Goal: Transaction & Acquisition: Purchase product/service

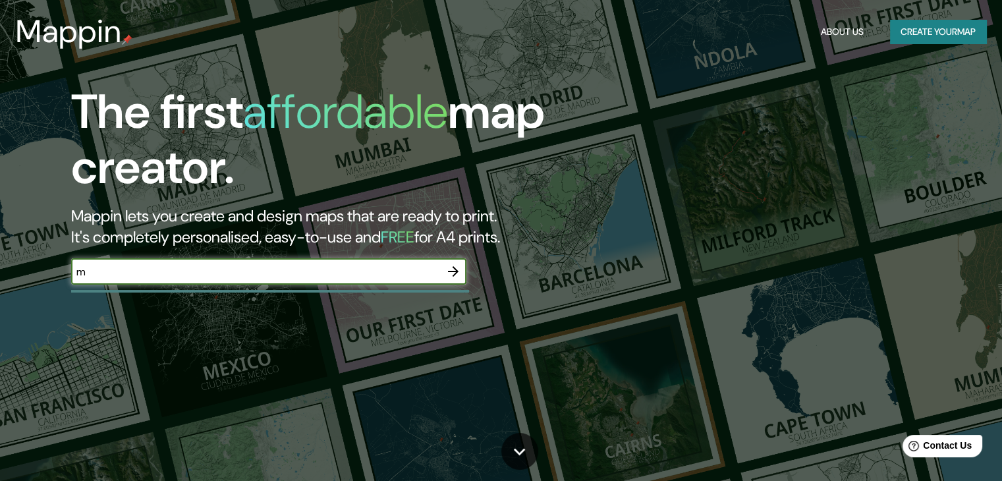
type input "mar del plata"
click at [455, 277] on icon "button" at bounding box center [454, 272] width 16 height 16
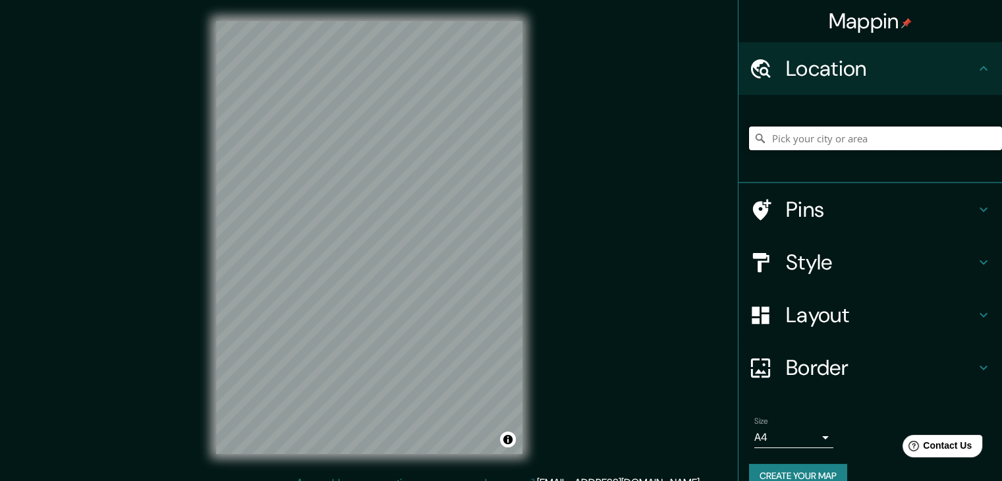
click at [858, 139] on input "Pick your city or area" at bounding box center [875, 139] width 253 height 24
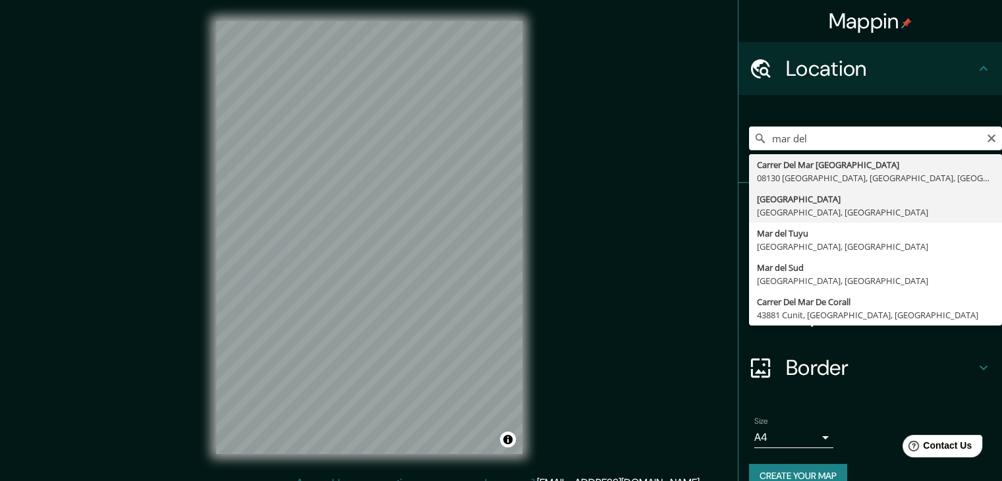
type input "[GEOGRAPHIC_DATA], [GEOGRAPHIC_DATA], [GEOGRAPHIC_DATA]"
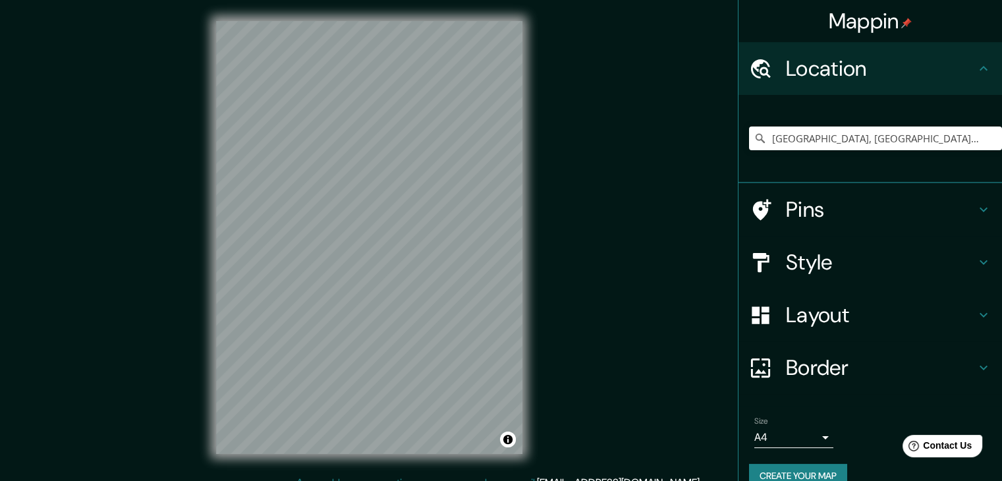
click at [819, 250] on h4 "Style" at bounding box center [881, 262] width 190 height 26
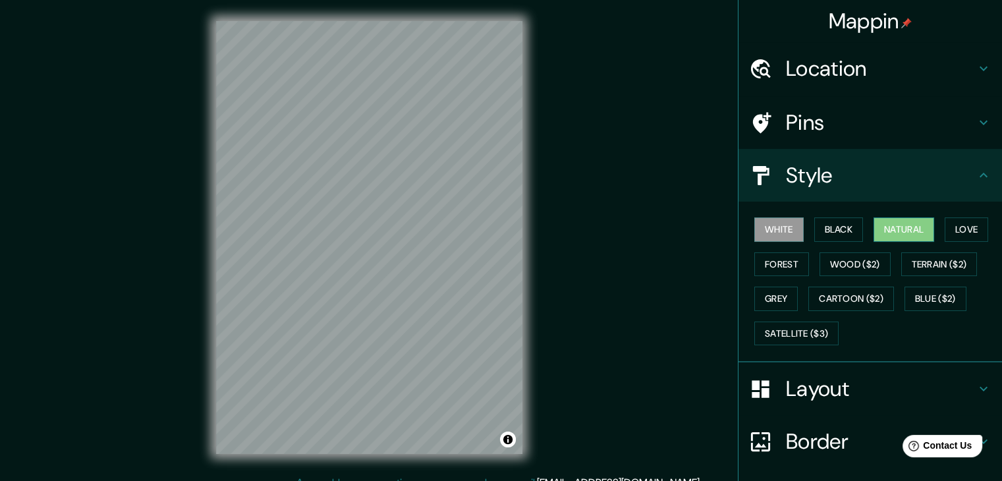
click at [895, 227] on button "Natural" at bounding box center [904, 229] width 61 height 24
click at [791, 236] on button "White" at bounding box center [779, 229] width 49 height 24
click at [815, 232] on button "Black" at bounding box center [839, 229] width 49 height 24
click at [784, 227] on button "White" at bounding box center [779, 229] width 49 height 24
click at [817, 222] on button "Black" at bounding box center [839, 229] width 49 height 24
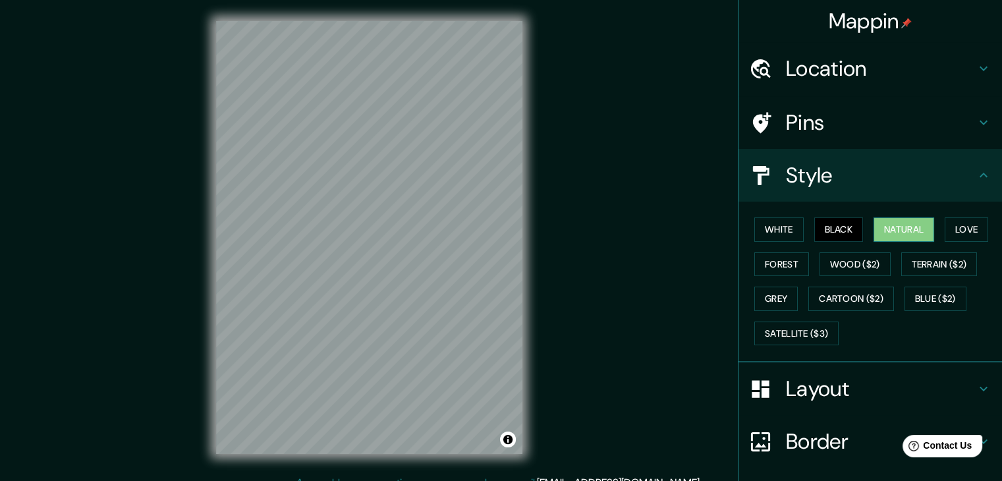
click at [875, 225] on button "Natural" at bounding box center [904, 229] width 61 height 24
click at [844, 231] on button "Black" at bounding box center [839, 229] width 49 height 24
click at [863, 233] on div "White Black Natural Love Forest Wood ($2) Terrain ($2) Grey Cartoon ($2) Blue (…" at bounding box center [875, 281] width 253 height 138
click at [889, 229] on button "Natural" at bounding box center [904, 229] width 61 height 24
click at [815, 223] on button "Black" at bounding box center [839, 229] width 49 height 24
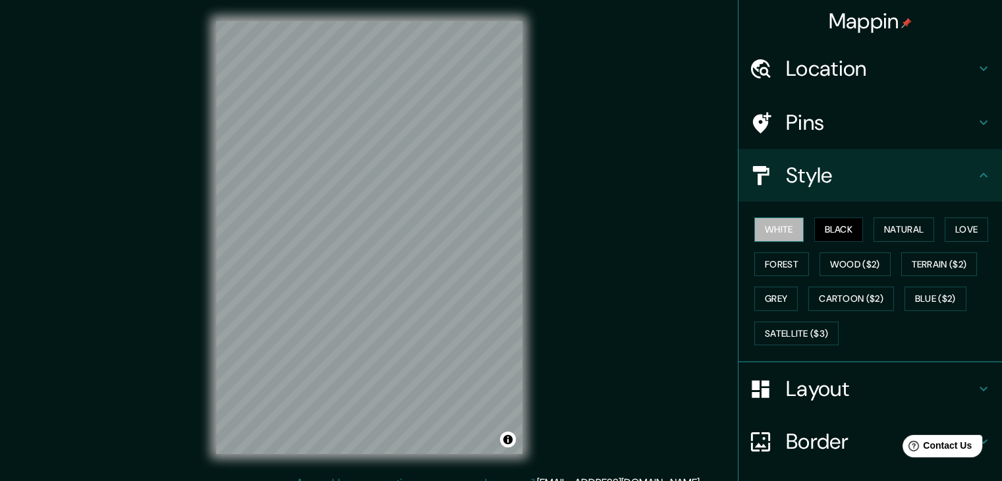
click at [773, 230] on button "White" at bounding box center [779, 229] width 49 height 24
click at [815, 237] on button "Black" at bounding box center [839, 229] width 49 height 24
click at [844, 227] on button "Black" at bounding box center [839, 229] width 49 height 24
click at [763, 301] on button "Grey" at bounding box center [776, 299] width 43 height 24
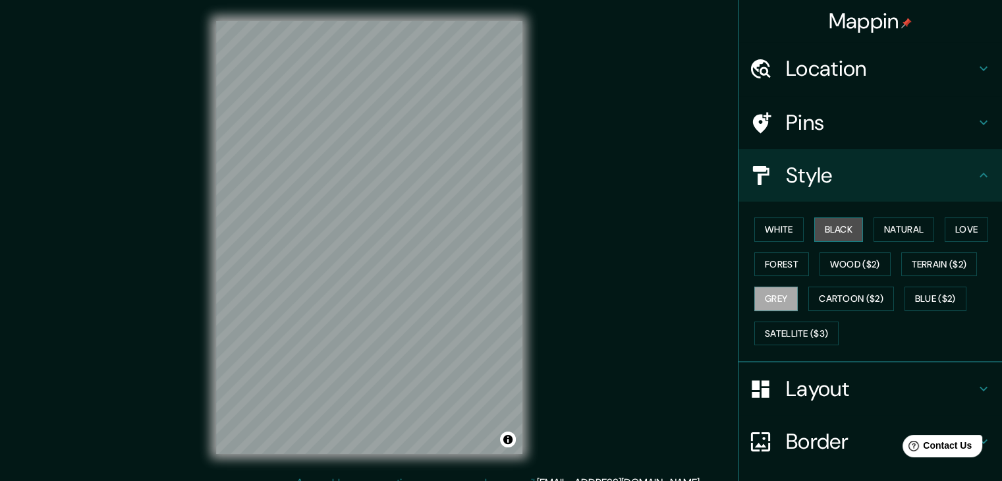
click at [820, 228] on button "Black" at bounding box center [839, 229] width 49 height 24
click at [768, 282] on div "White Black Natural Love Forest Wood ($2) Terrain ($2) Grey Cartoon ($2) Blue (…" at bounding box center [875, 281] width 253 height 138
click at [772, 288] on button "Grey" at bounding box center [776, 299] width 43 height 24
click at [849, 231] on button "Black" at bounding box center [839, 229] width 49 height 24
click at [767, 219] on button "White" at bounding box center [779, 229] width 49 height 24
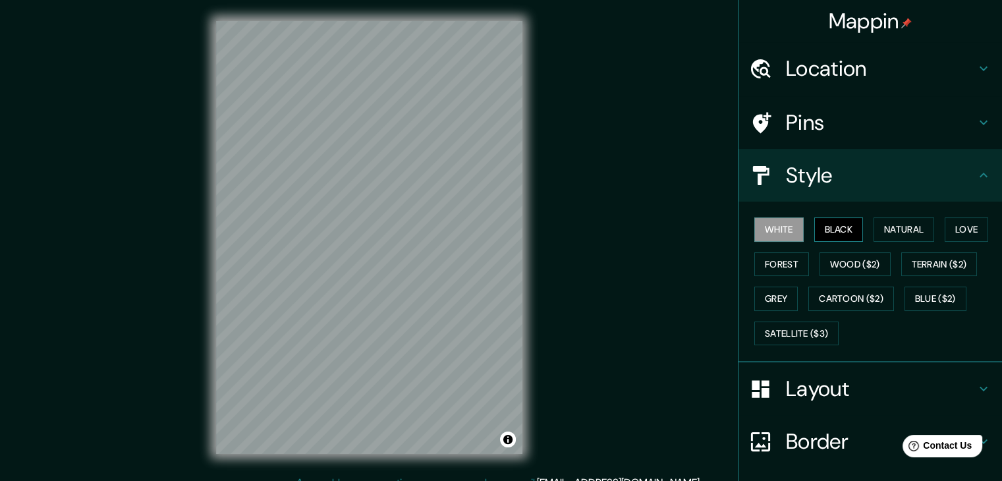
click at [836, 227] on button "Black" at bounding box center [839, 229] width 49 height 24
click at [284, 120] on div at bounding box center [287, 118] width 11 height 11
